Goal: Task Accomplishment & Management: Manage account settings

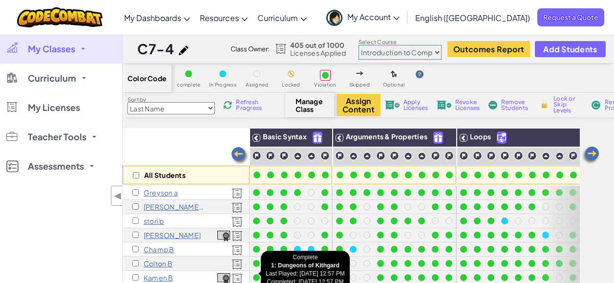
select select "560f1a9f22961295f9427742"
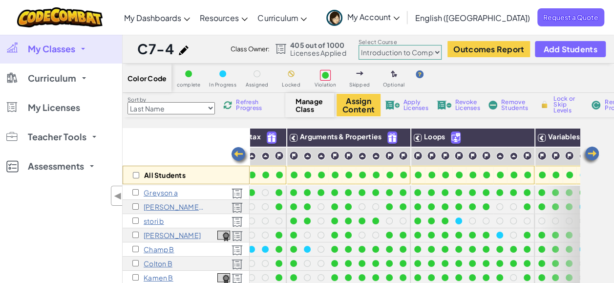
click at [60, 57] on link "My Classes" at bounding box center [61, 48] width 122 height 29
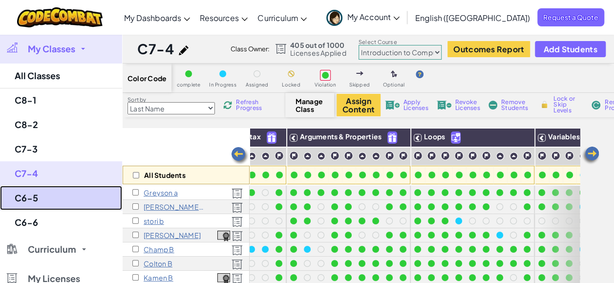
click at [33, 196] on link "C6-5" at bounding box center [61, 198] width 122 height 24
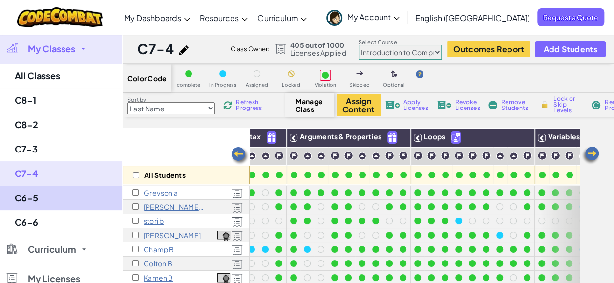
select select "560f1a9f22961295f9427742"
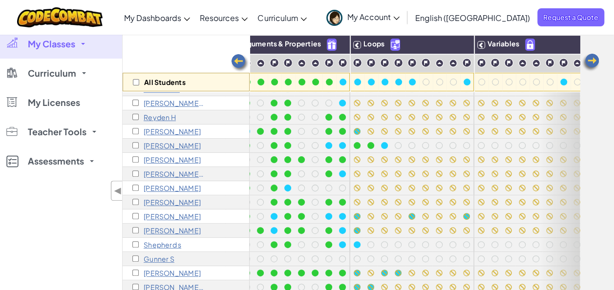
scroll to position [142, 107]
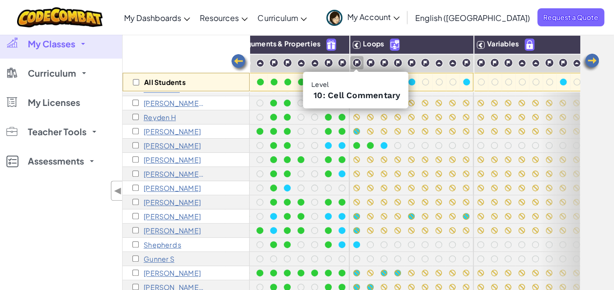
click at [356, 60] on img at bounding box center [356, 62] width 9 height 9
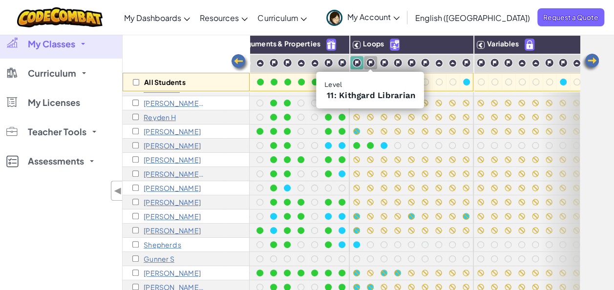
click at [370, 60] on img at bounding box center [370, 62] width 9 height 9
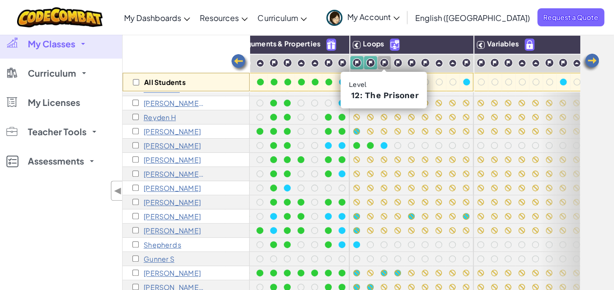
click at [382, 61] on img at bounding box center [383, 62] width 9 height 9
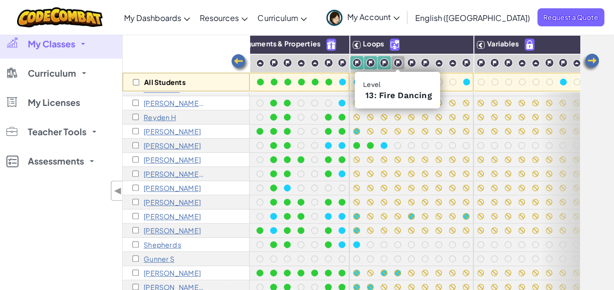
click at [398, 61] on img at bounding box center [397, 62] width 9 height 9
click at [412, 62] on img at bounding box center [411, 62] width 9 height 9
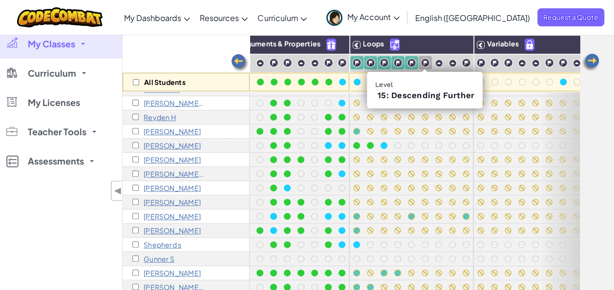
click at [423, 59] on img at bounding box center [424, 62] width 9 height 9
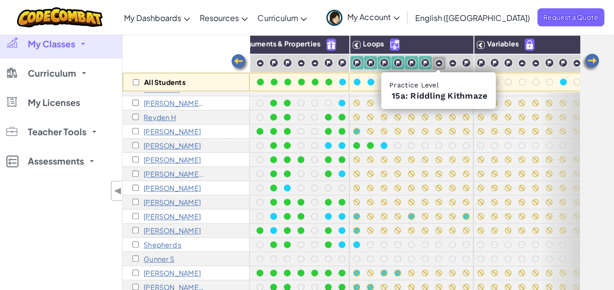
click at [440, 60] on img at bounding box center [439, 63] width 8 height 8
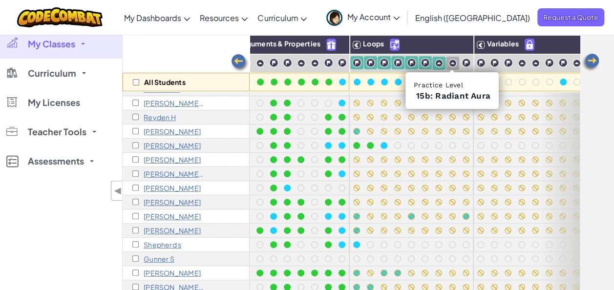
click at [453, 62] on img at bounding box center [452, 63] width 8 height 8
click at [448, 61] on img at bounding box center [452, 63] width 8 height 8
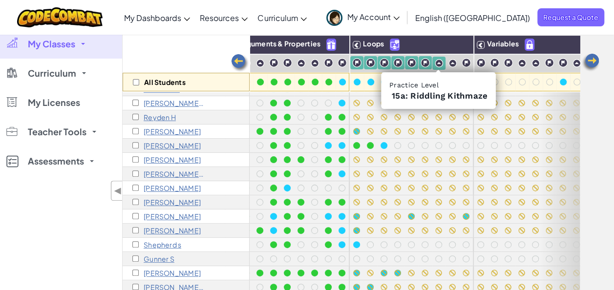
click at [435, 61] on img at bounding box center [439, 63] width 8 height 8
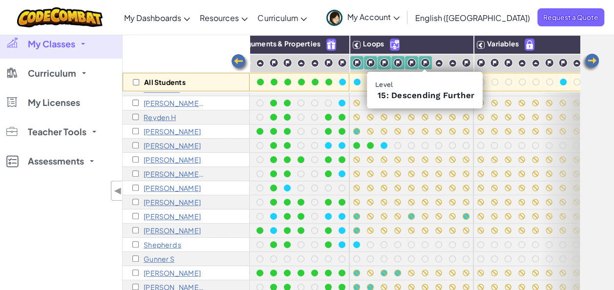
click at [422, 61] on img at bounding box center [424, 62] width 9 height 9
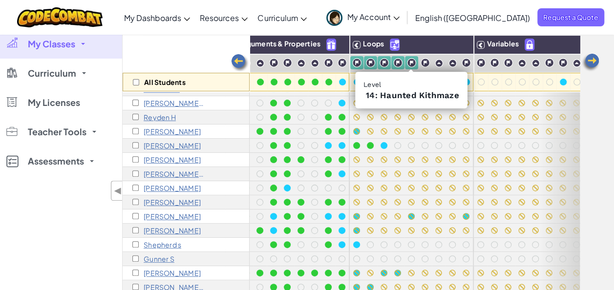
click at [408, 61] on img at bounding box center [411, 62] width 9 height 9
click at [394, 63] on img at bounding box center [397, 62] width 9 height 9
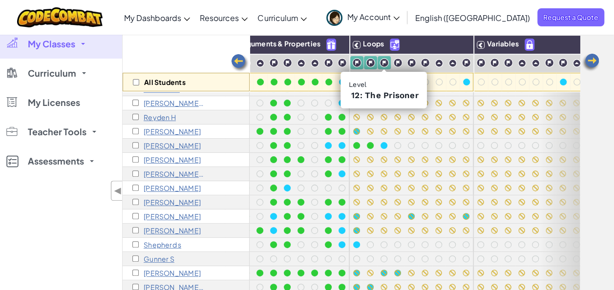
click at [377, 61] on div at bounding box center [383, 62] width 13 height 13
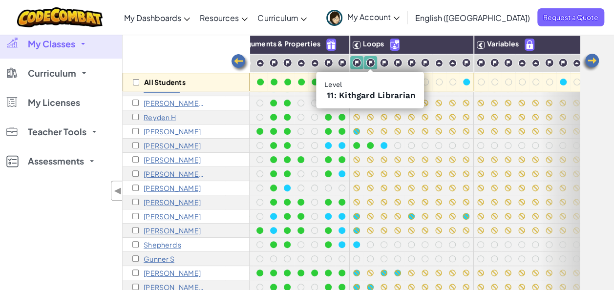
click at [368, 60] on img at bounding box center [370, 62] width 9 height 9
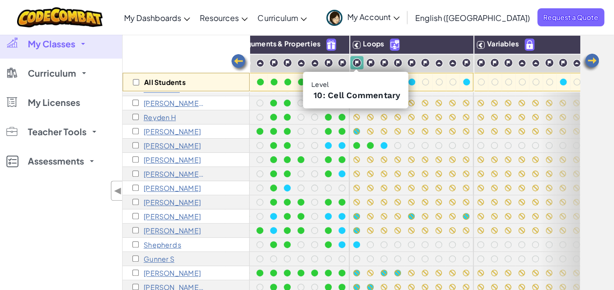
click at [352, 61] on img at bounding box center [356, 62] width 9 height 9
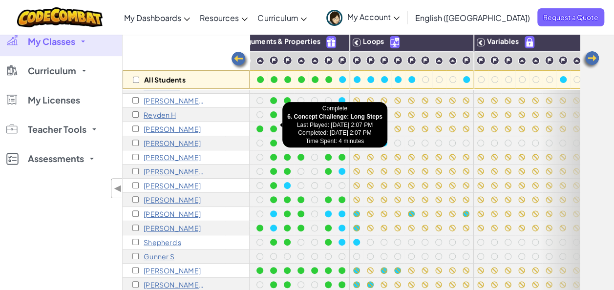
scroll to position [97, 0]
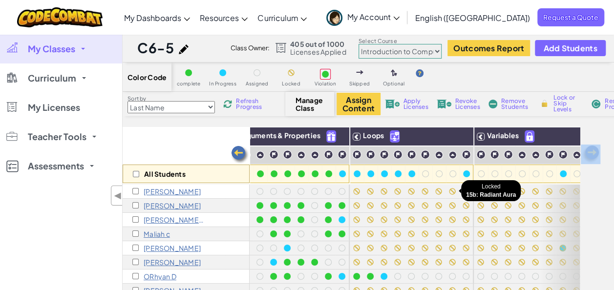
scroll to position [1, 0]
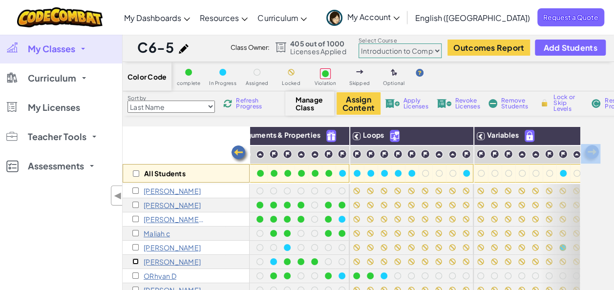
drag, startPoint x: 447, startPoint y: 189, endPoint x: 134, endPoint y: 262, distance: 321.3
click at [134, 262] on input "checkbox" at bounding box center [135, 261] width 6 height 6
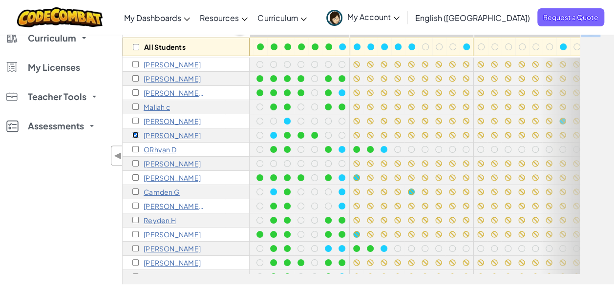
scroll to position [0, 0]
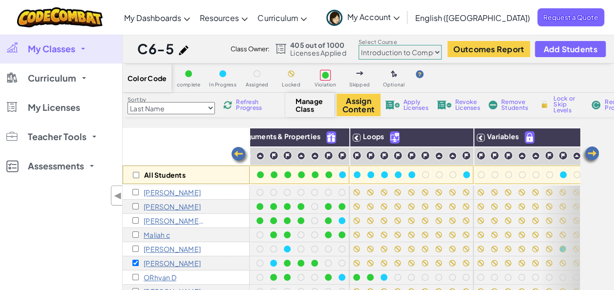
click at [305, 116] on div "Manage Class" at bounding box center [309, 105] width 49 height 24
click at [311, 109] on span "Manage Class" at bounding box center [309, 105] width 29 height 16
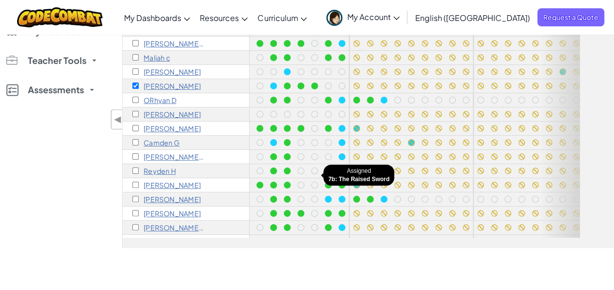
scroll to position [8, 107]
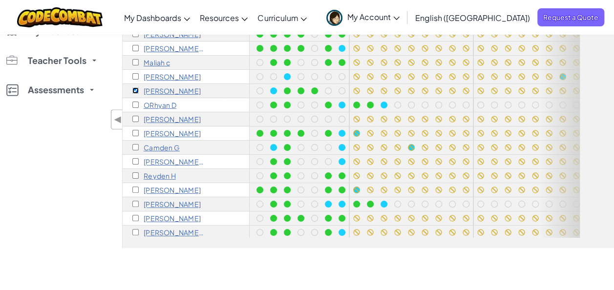
click at [136, 90] on input "checkbox" at bounding box center [135, 90] width 6 height 6
checkbox input "false"
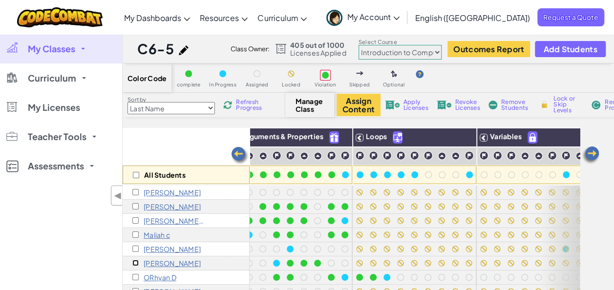
scroll to position [0, 0]
click at [539, 104] on img at bounding box center [544, 104] width 10 height 9
checkbox input "true"
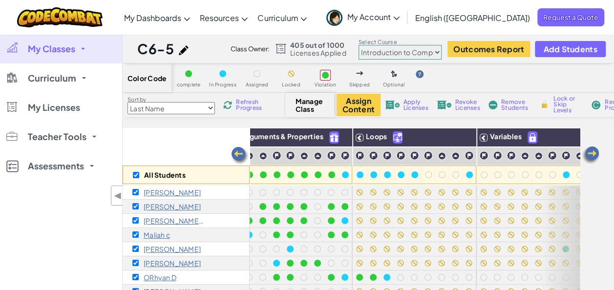
checkbox input "true"
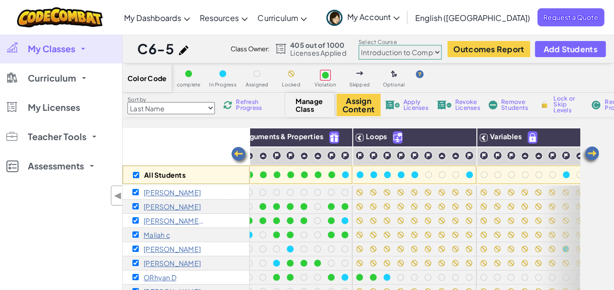
checkbox input "true"
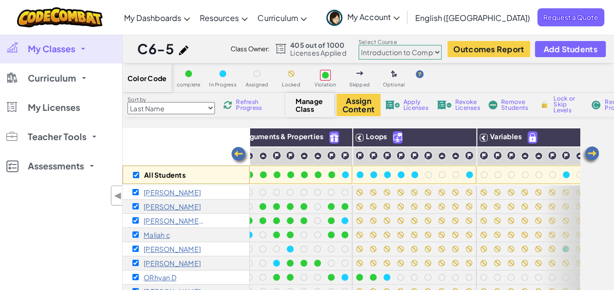
checkbox input "true"
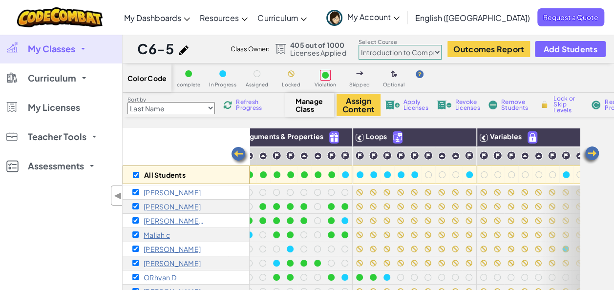
checkbox input "true"
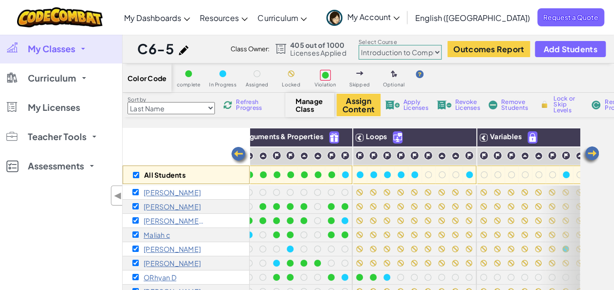
checkbox input "true"
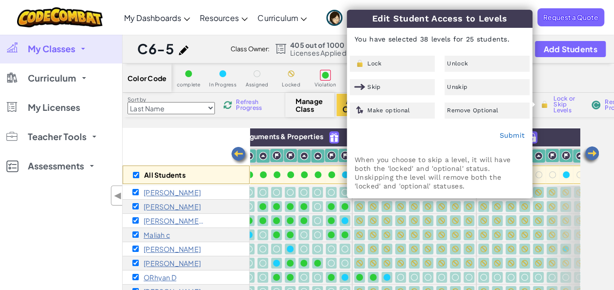
click at [146, 158] on div "All Students" at bounding box center [186, 156] width 127 height 57
checkbox input "false"
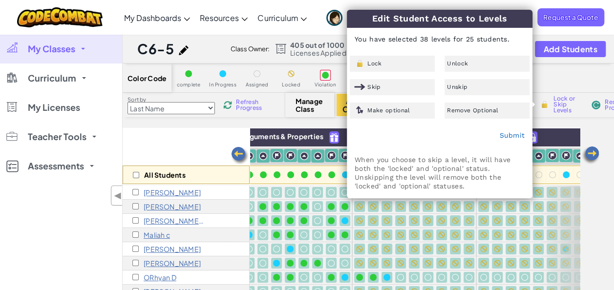
checkbox input "false"
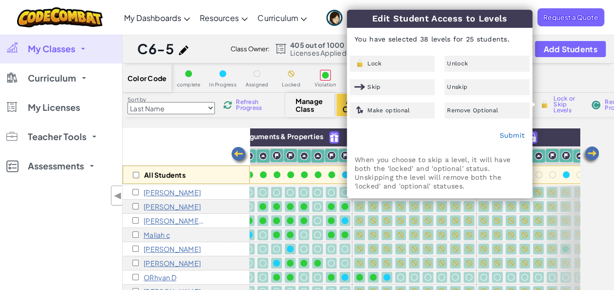
checkbox input "false"
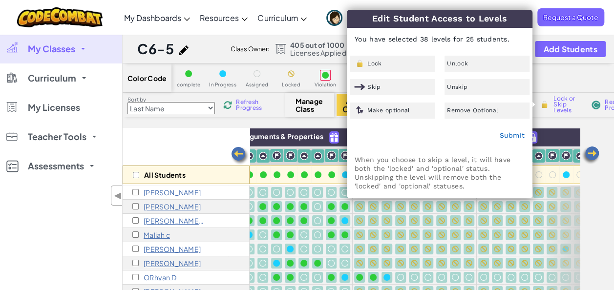
checkbox input "false"
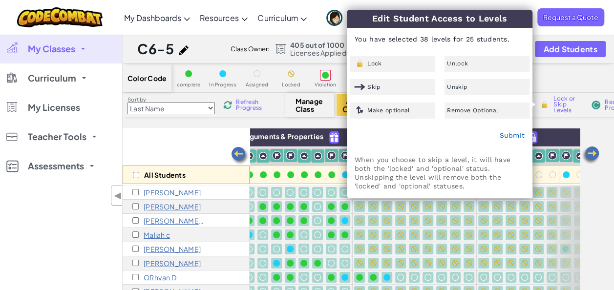
checkbox input "false"
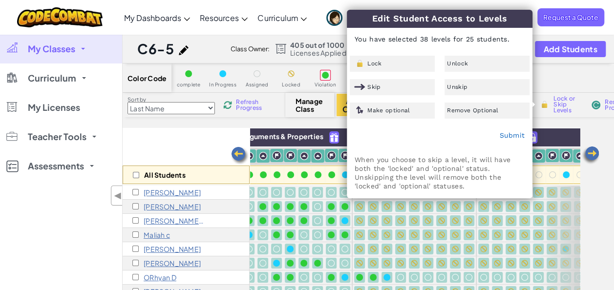
checkbox input "false"
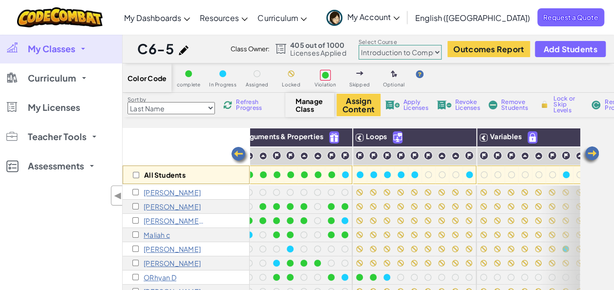
click at [310, 109] on span "Manage Class" at bounding box center [309, 105] width 29 height 16
click at [592, 104] on img at bounding box center [596, 105] width 10 height 9
click at [1, 257] on div "My Classes All Classes C8-1 C8-2 C7-3 C7-4 C6-5 C6-6 Curriculum K-5 6-8 9-12 Co…" at bounding box center [61, 179] width 122 height 290
click at [135, 263] on input "checkbox" at bounding box center [135, 263] width 6 height 6
checkbox input "true"
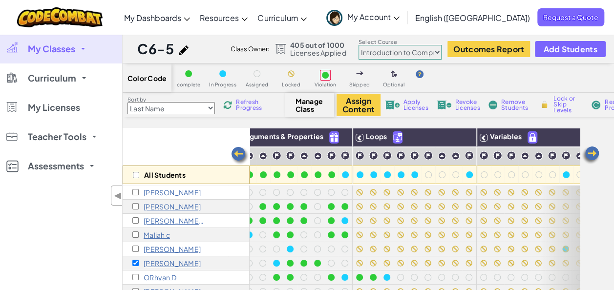
click at [506, 109] on span "Remove Students" at bounding box center [515, 105] width 29 height 12
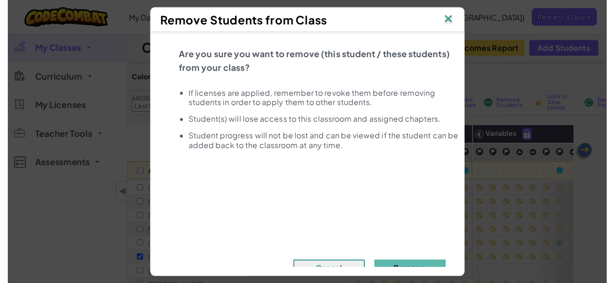
scroll to position [24, 0]
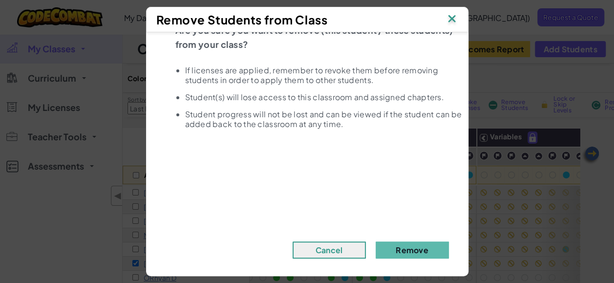
click at [458, 15] on img at bounding box center [451, 19] width 13 height 15
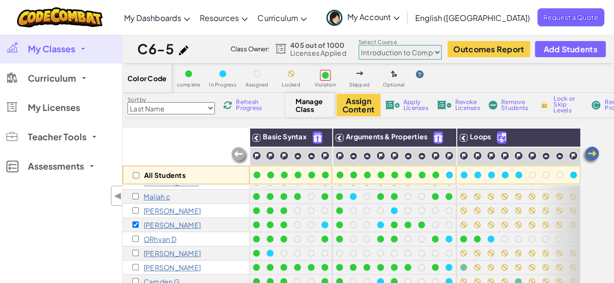
scroll to position [55, 0]
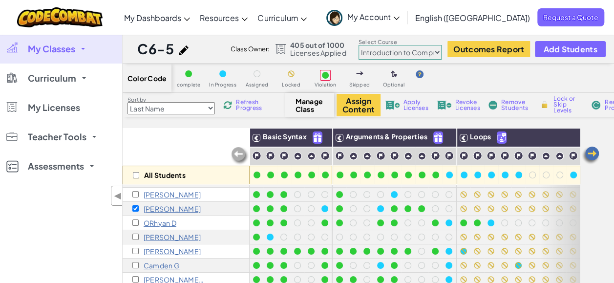
click at [211, 109] on select "Last Name first Name Progress (High to Low) Progress (Low to Hight)" at bounding box center [170, 108] width 87 height 12
click at [81, 226] on div "My Classes All Classes C8-1 C8-2 C7-3 C7-4 C6-5 C6-6 Curriculum K-5 6-8 9-12 Co…" at bounding box center [61, 175] width 122 height 283
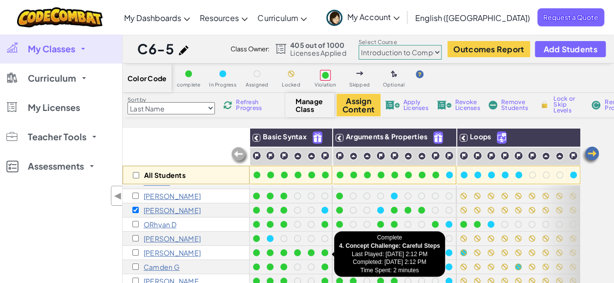
scroll to position [0, 0]
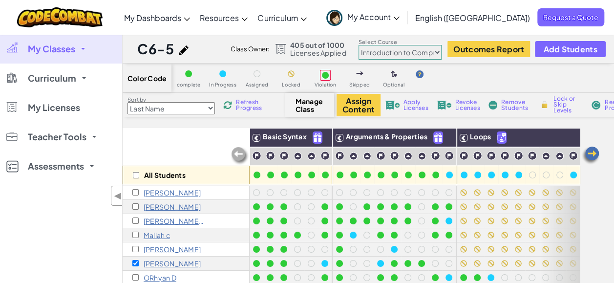
click at [399, 19] on icon at bounding box center [396, 18] width 6 height 3
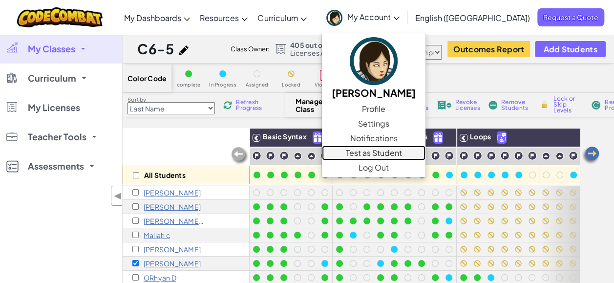
click at [425, 155] on link "Test as Student" at bounding box center [373, 152] width 103 height 15
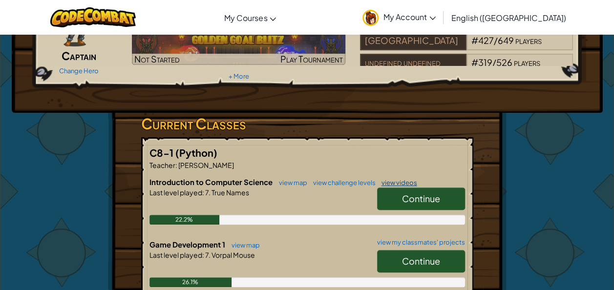
scroll to position [96, 0]
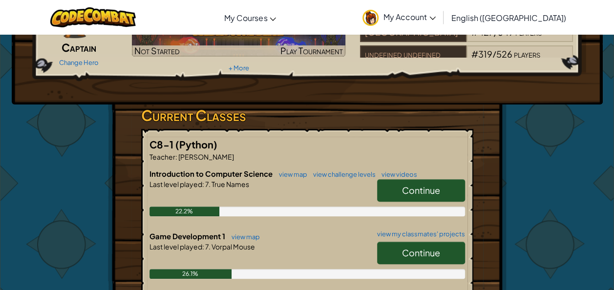
click at [421, 188] on span "Continue" at bounding box center [421, 190] width 38 height 11
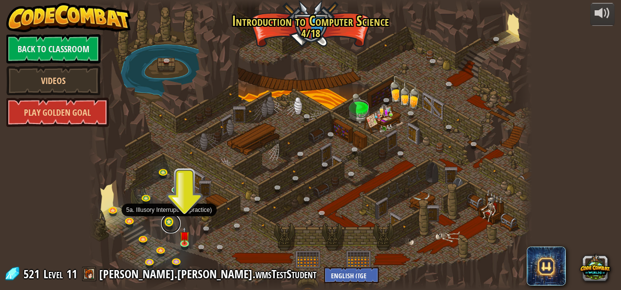
click at [168, 225] on link at bounding box center [171, 224] width 20 height 20
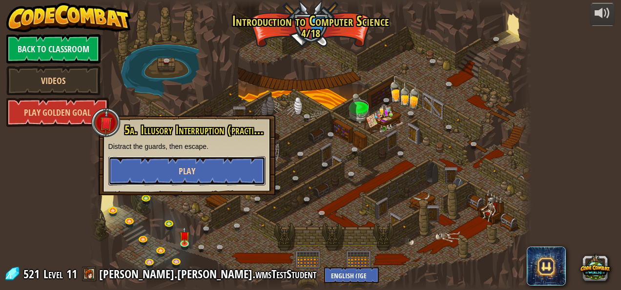
click at [217, 164] on button "Play" at bounding box center [186, 170] width 157 height 29
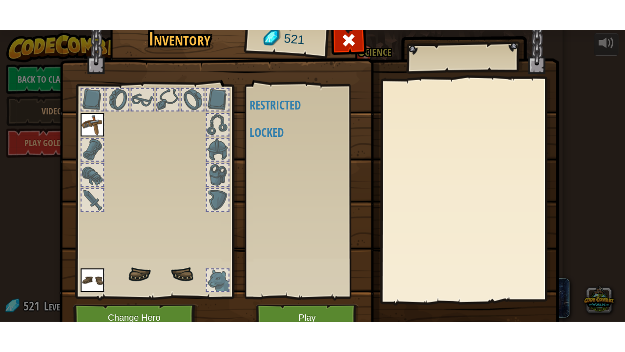
scroll to position [47, 0]
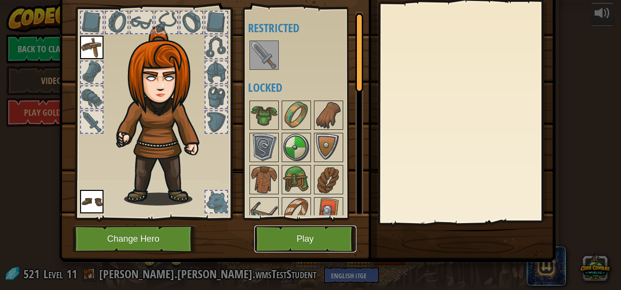
click at [298, 235] on button "Play" at bounding box center [305, 239] width 102 height 27
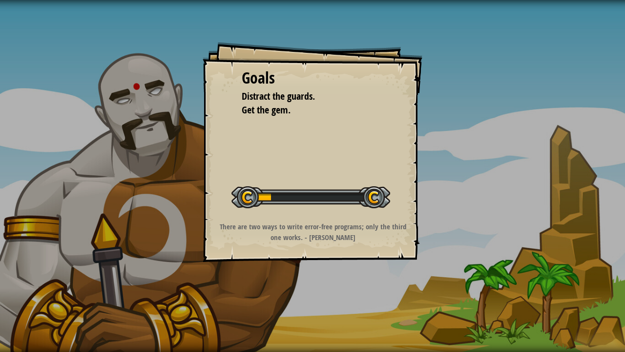
click at [360, 153] on div "Goals Distract the guards. Get the gem. Start Level Error loading from server. …" at bounding box center [313, 152] width 220 height 220
